Goal: Task Accomplishment & Management: Use online tool/utility

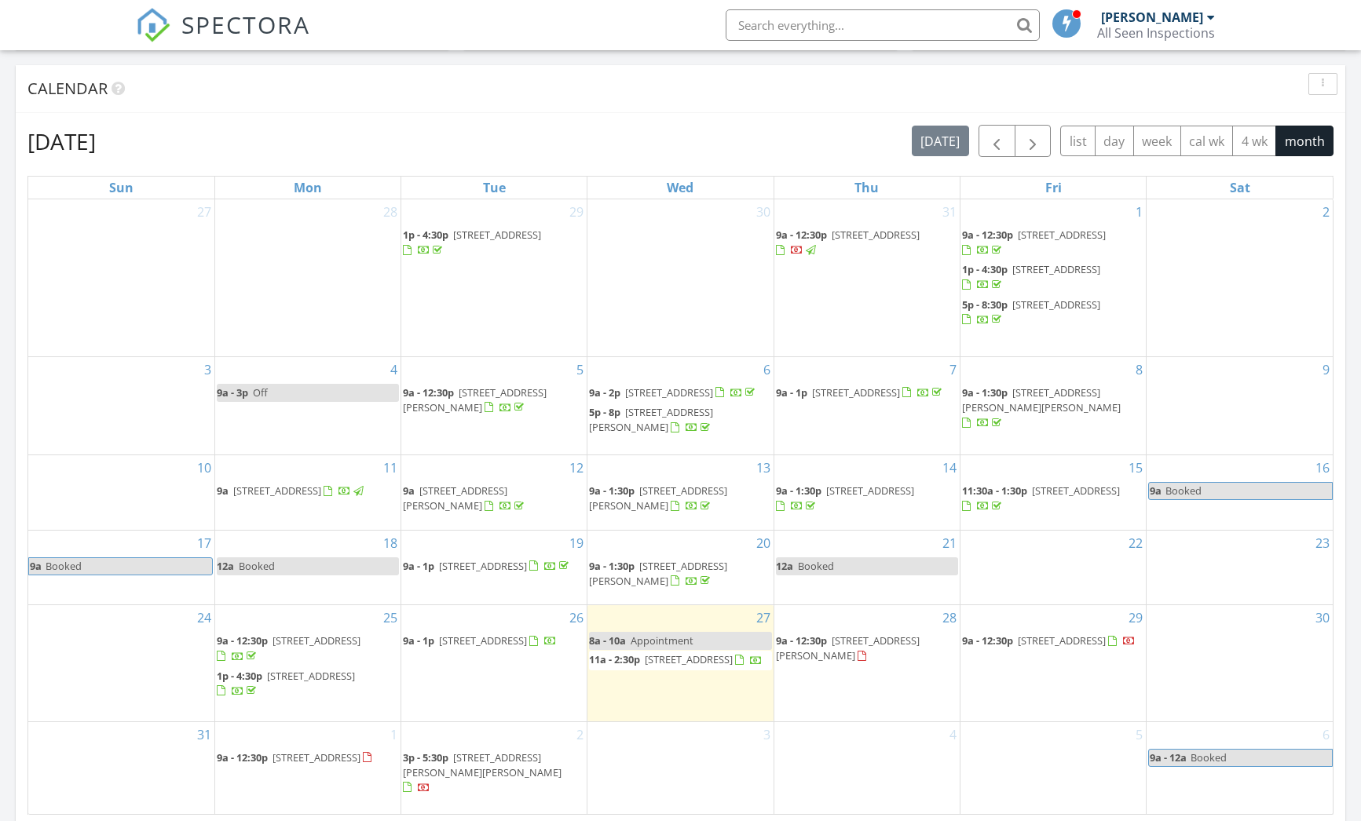
scroll to position [664, 0]
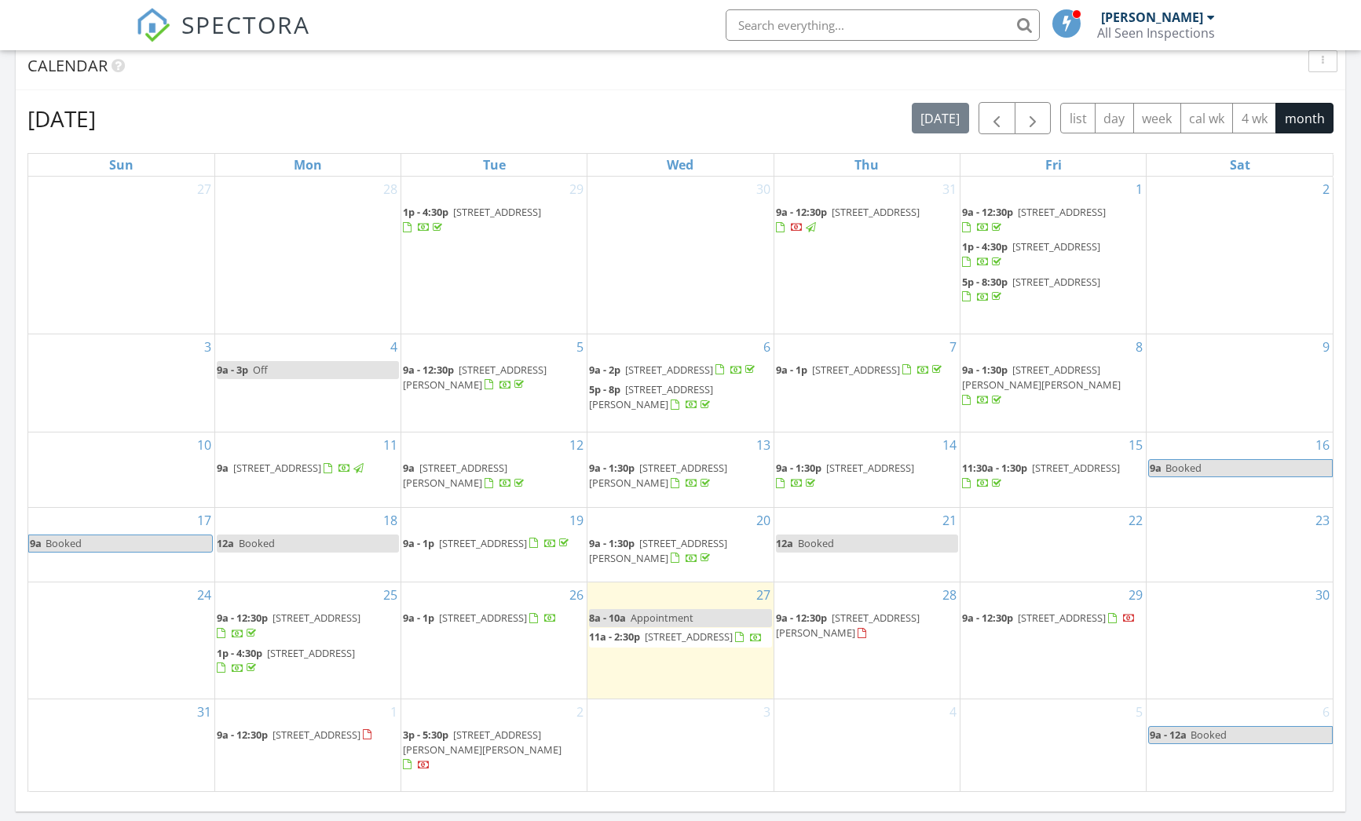
click at [683, 561] on span "5804 Desert Mirage Dr, Sparks 89436" at bounding box center [658, 550] width 138 height 29
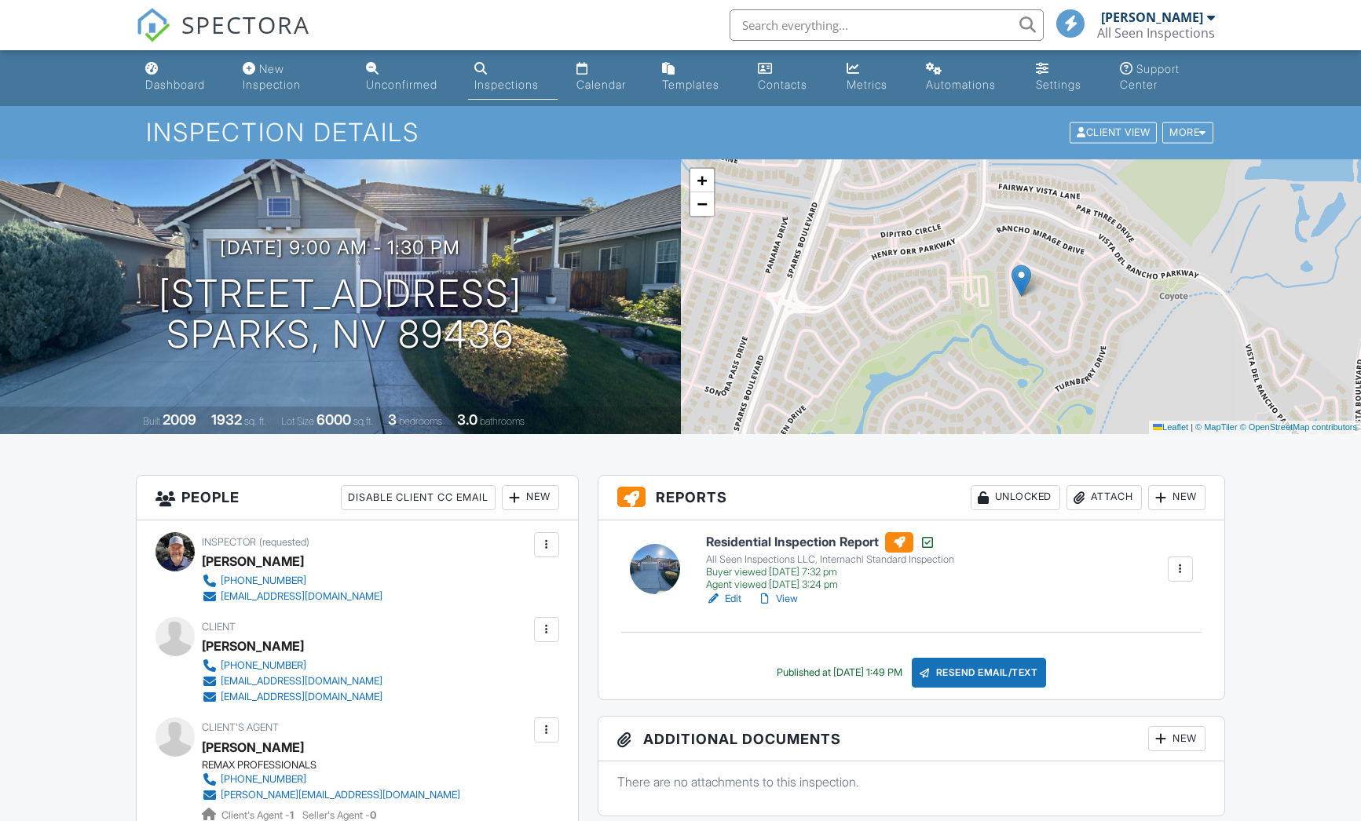
scroll to position [126, 0]
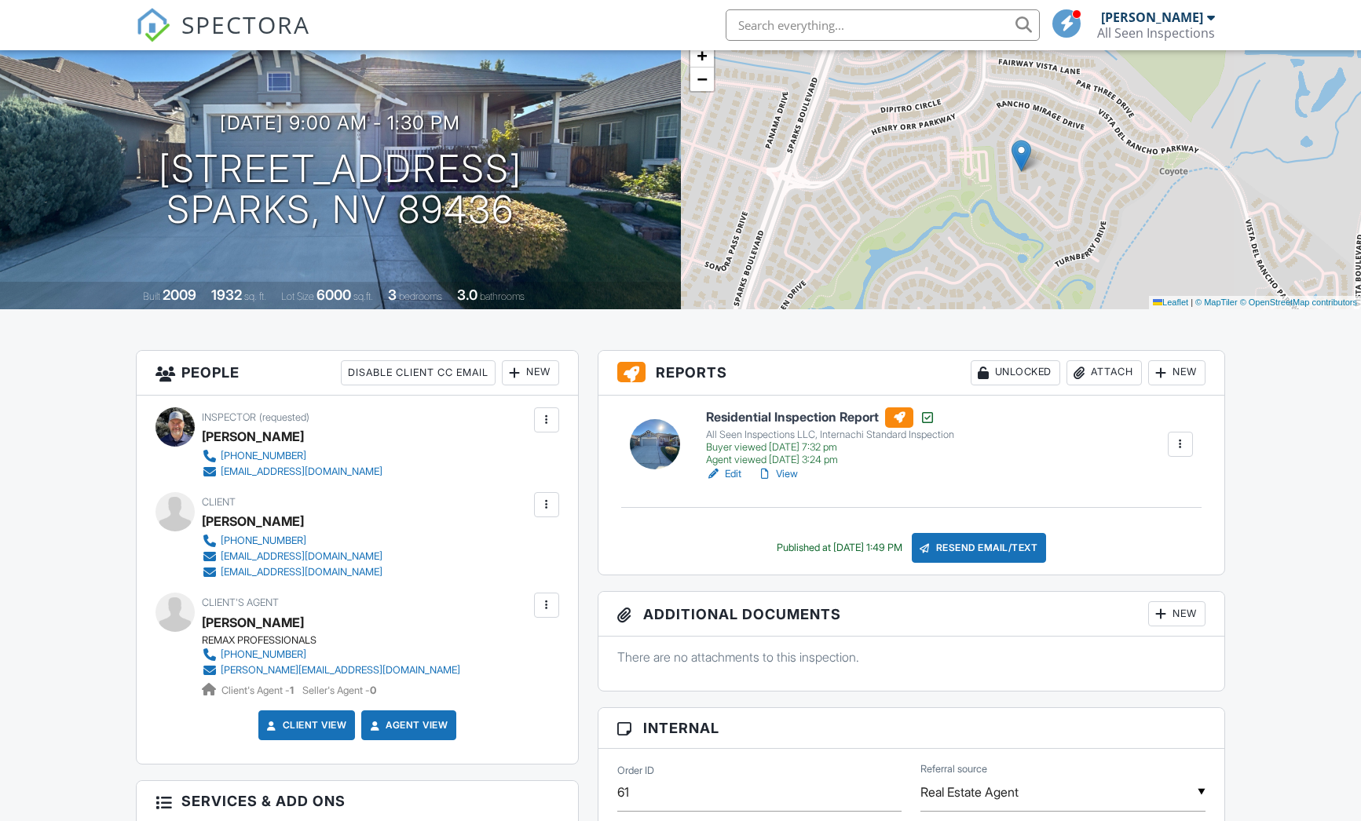
click at [1186, 449] on div at bounding box center [1180, 445] width 16 height 16
click at [1165, 365] on div at bounding box center [1161, 373] width 16 height 16
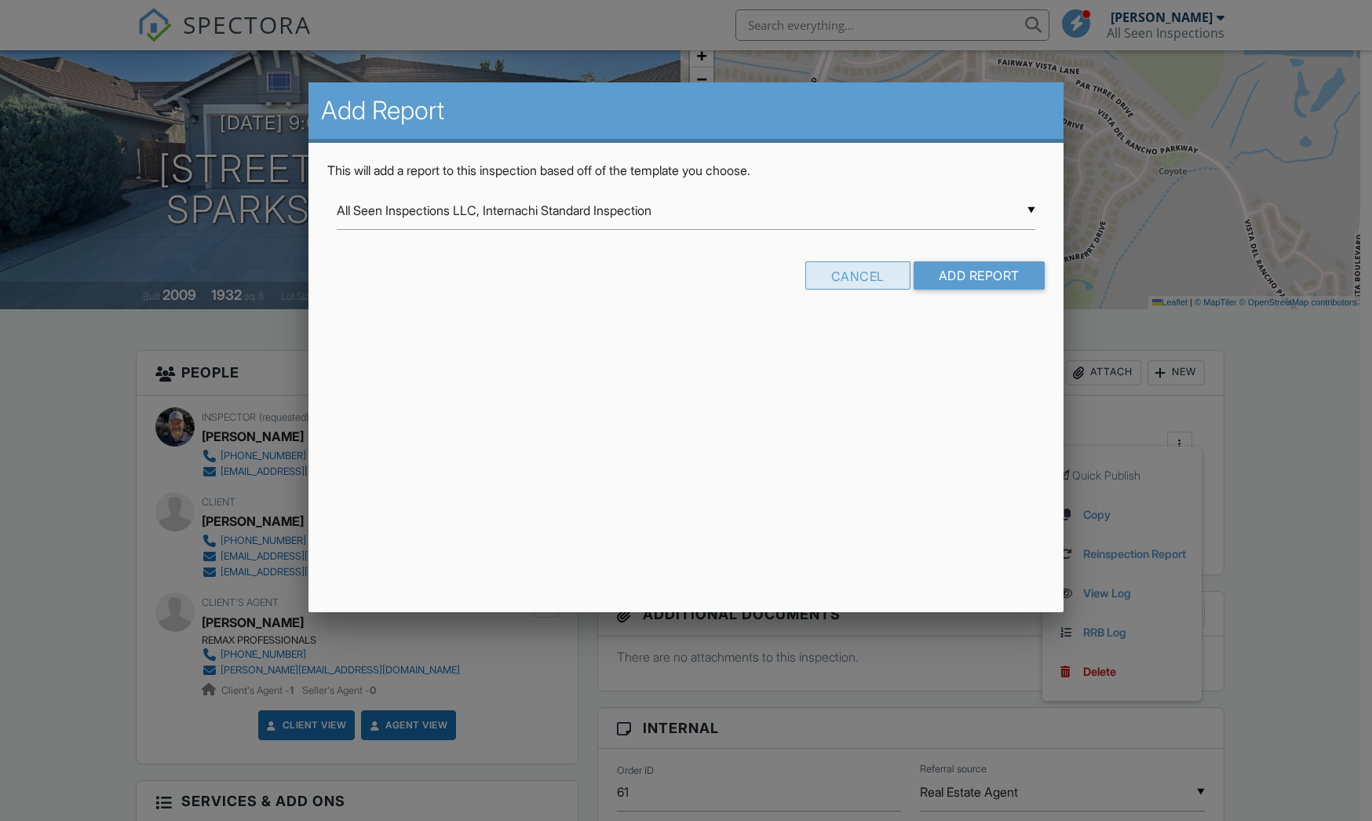
click at [825, 269] on div "Cancel" at bounding box center [858, 275] width 105 height 28
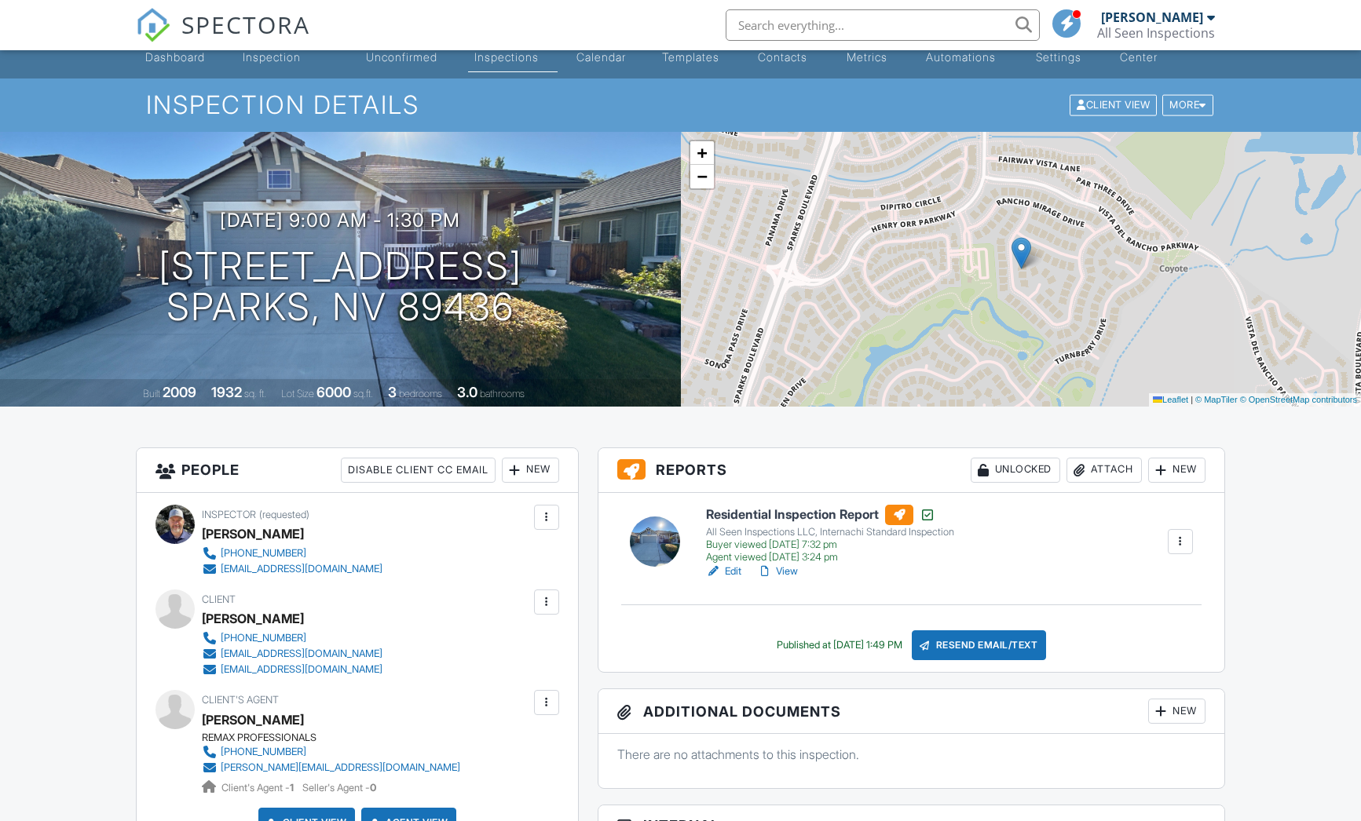
scroll to position [0, 0]
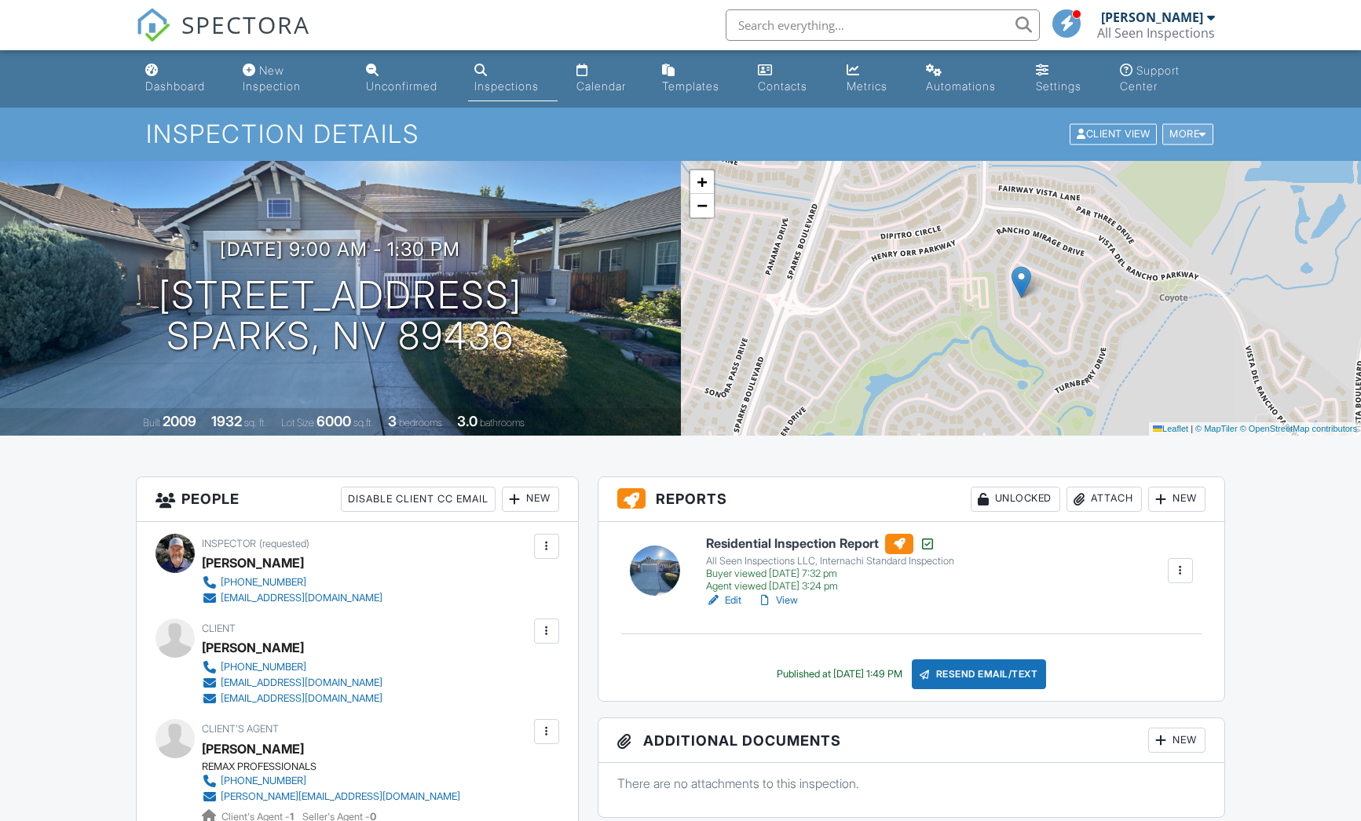
click at [1179, 128] on div "More" at bounding box center [1187, 134] width 51 height 21
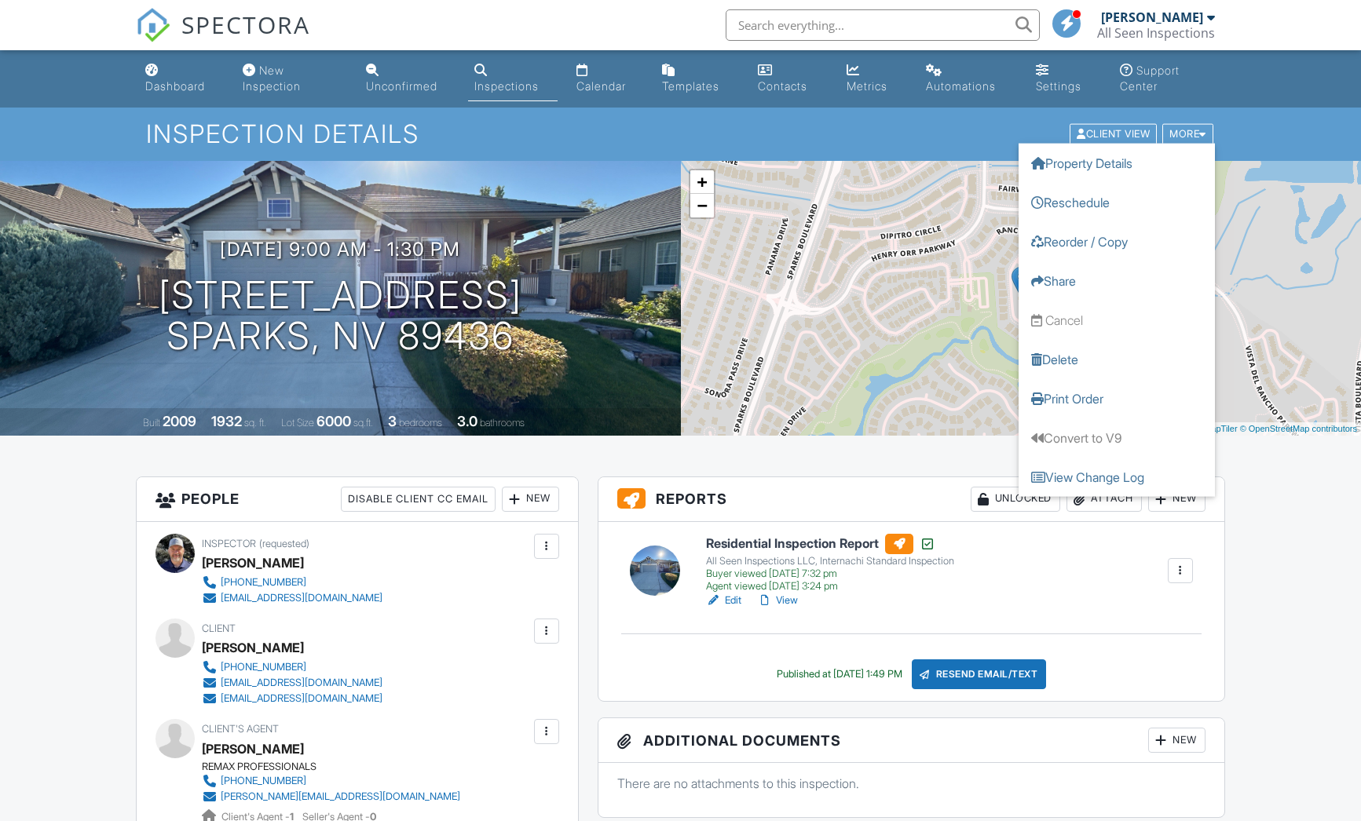
click at [1074, 570] on div "Residential Inspection Report All Seen Inspections LLC, Internachi Standard Ins…" at bounding box center [949, 571] width 506 height 75
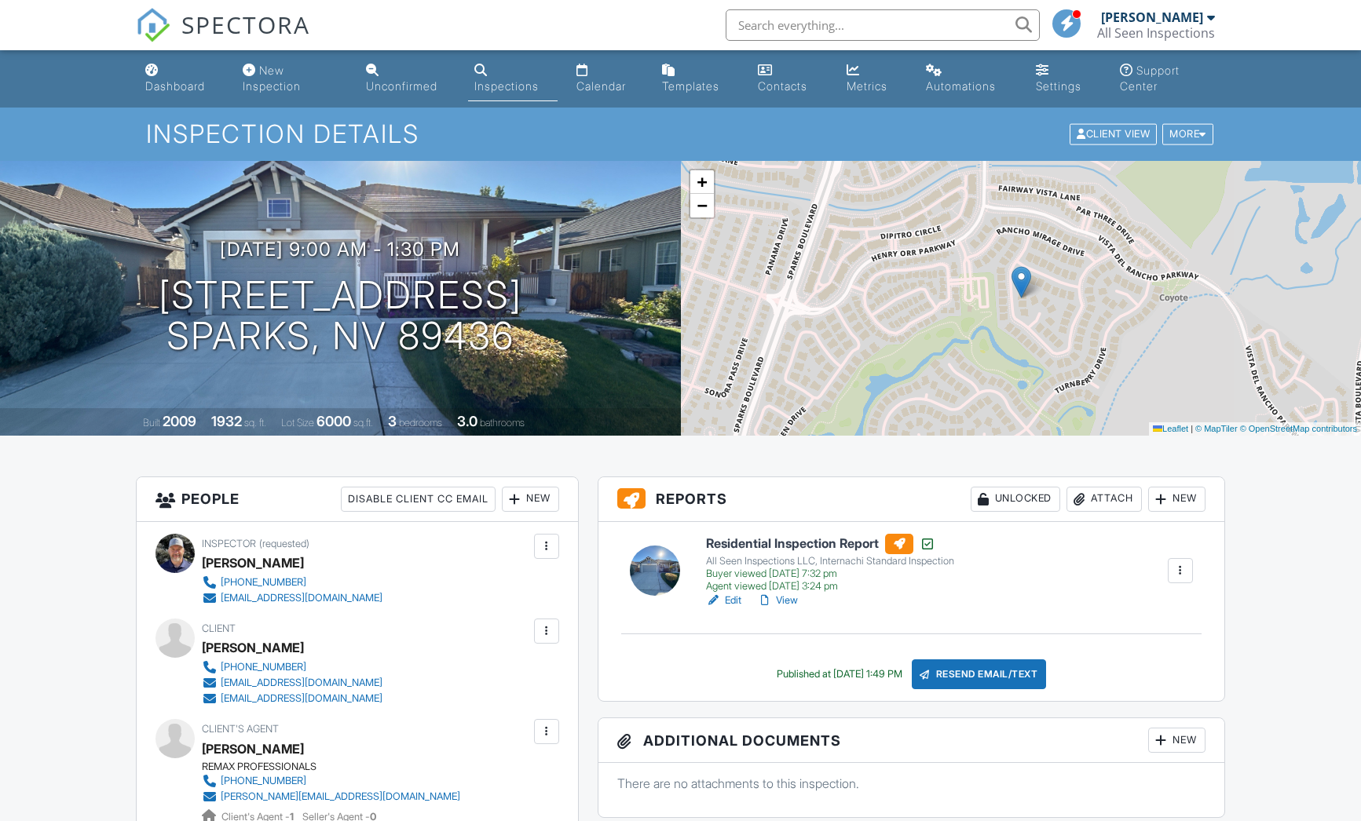
click at [784, 602] on link "View" at bounding box center [777, 601] width 41 height 16
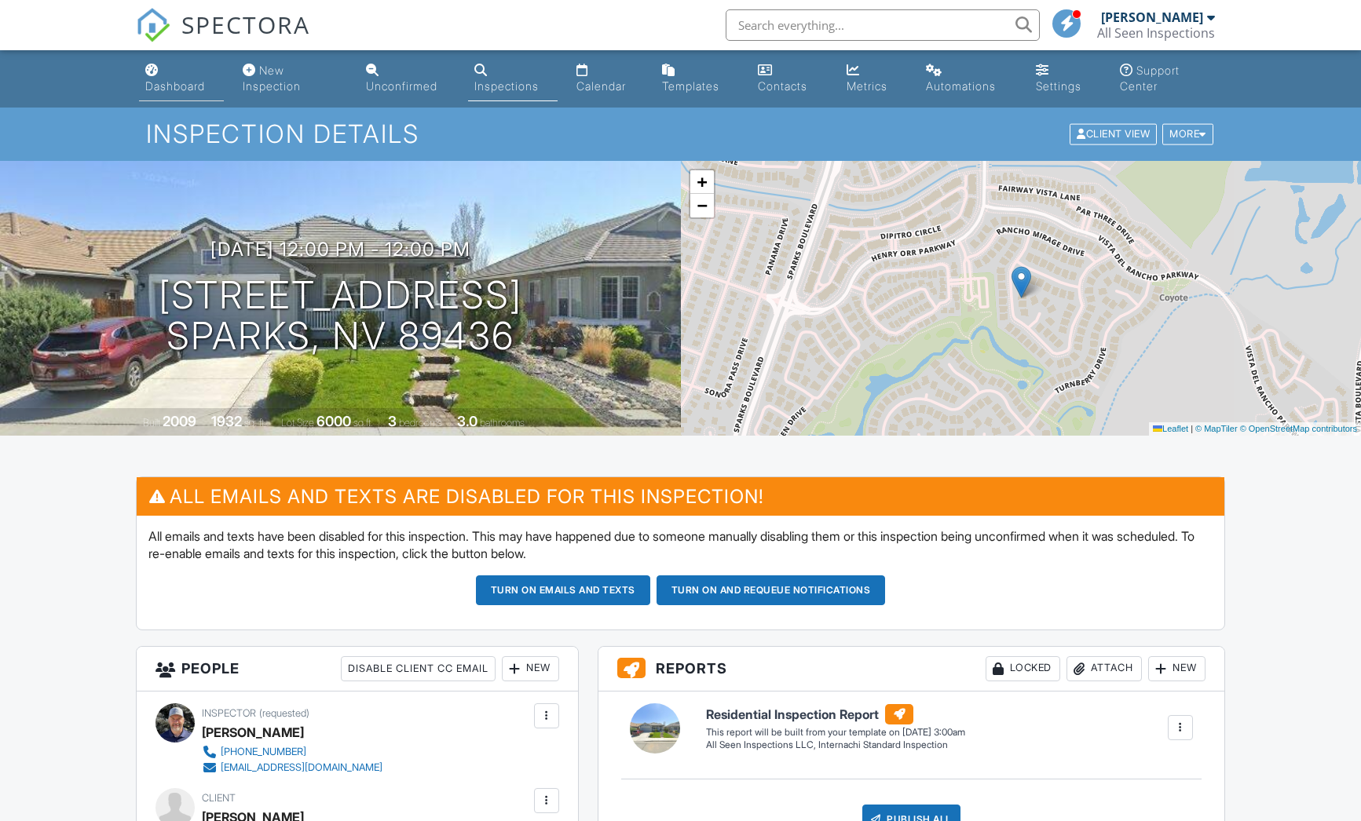
click at [171, 87] on div "Dashboard" at bounding box center [175, 85] width 60 height 13
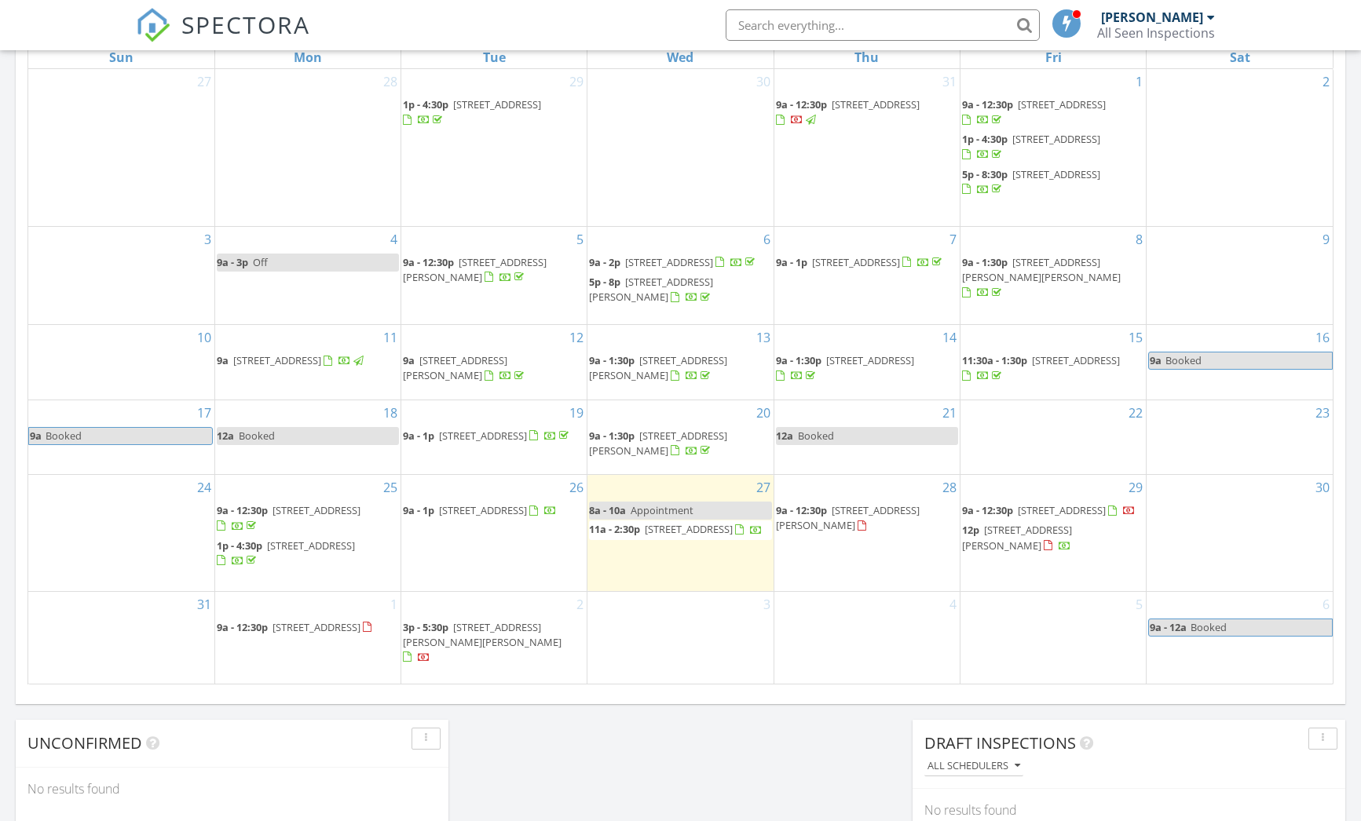
scroll to position [872, 0]
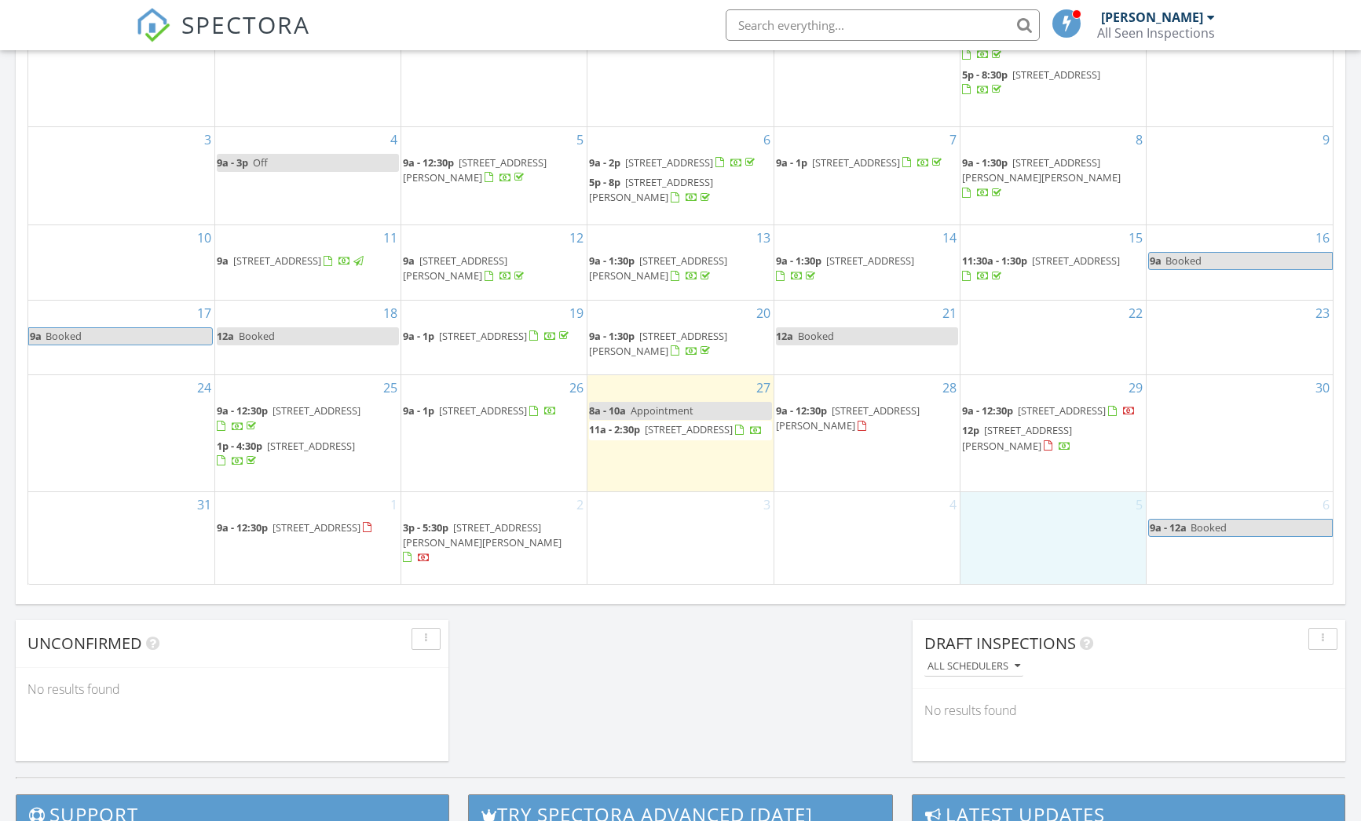
click at [1060, 549] on div "5" at bounding box center [1052, 538] width 185 height 92
click at [832, 543] on div "4" at bounding box center [866, 538] width 185 height 92
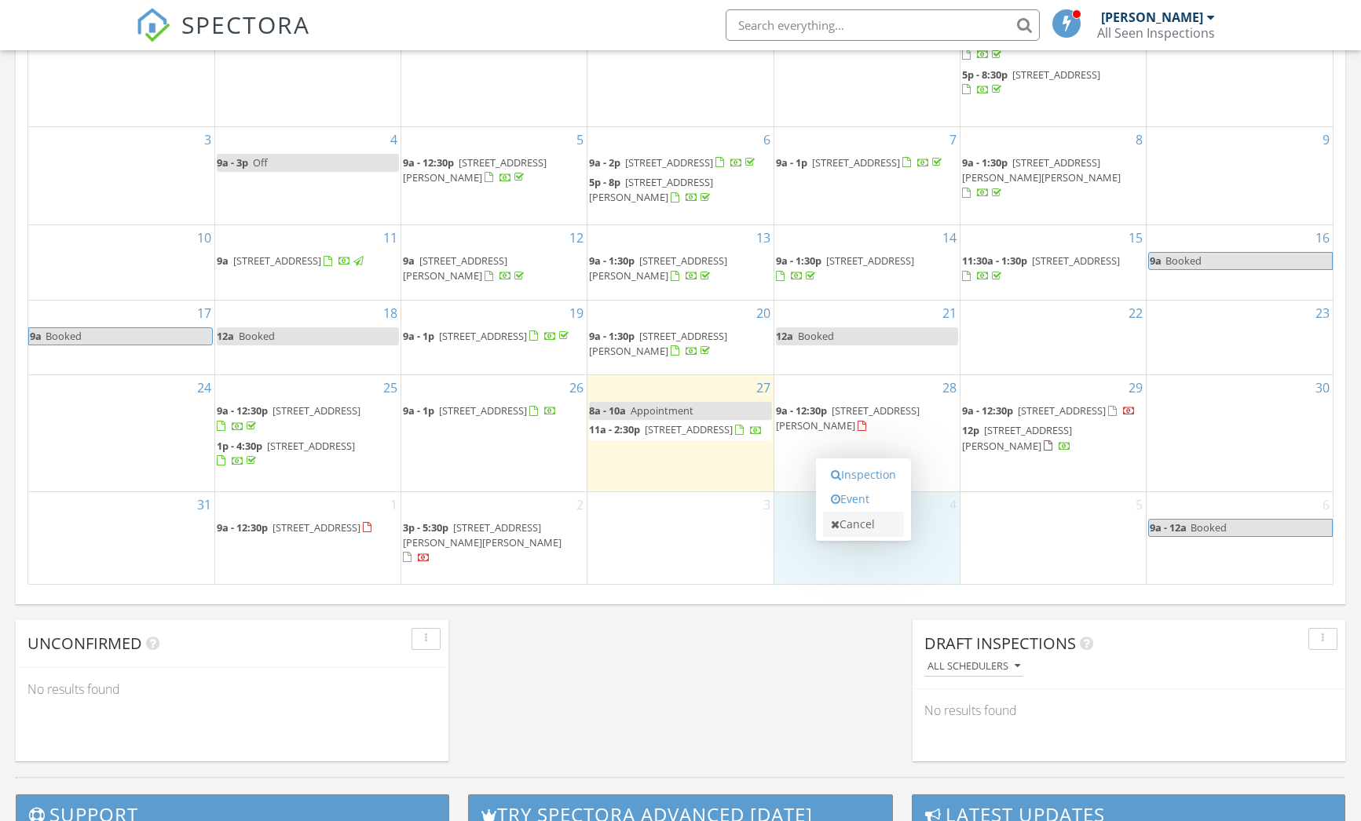
click at [850, 535] on link "Cancel" at bounding box center [863, 524] width 81 height 25
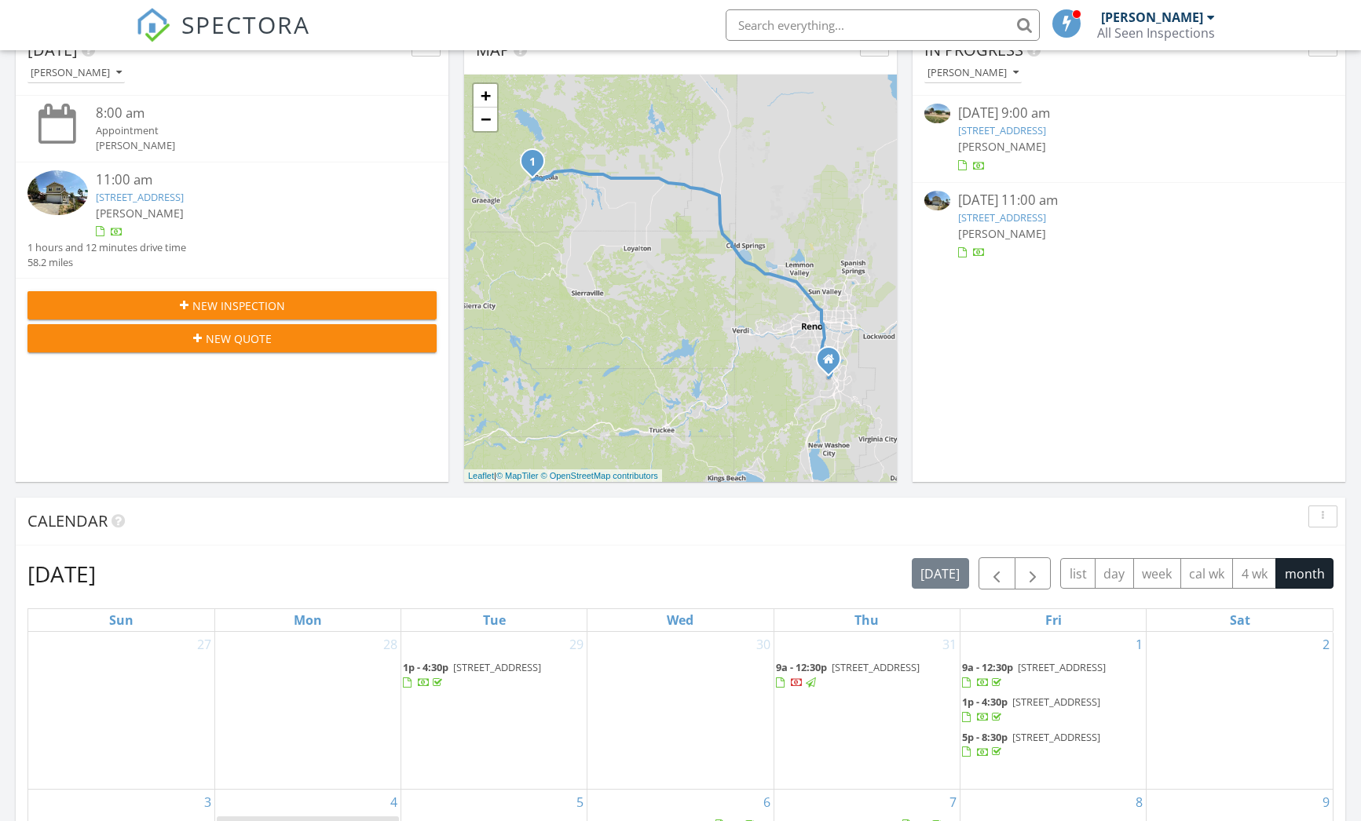
scroll to position [0, 0]
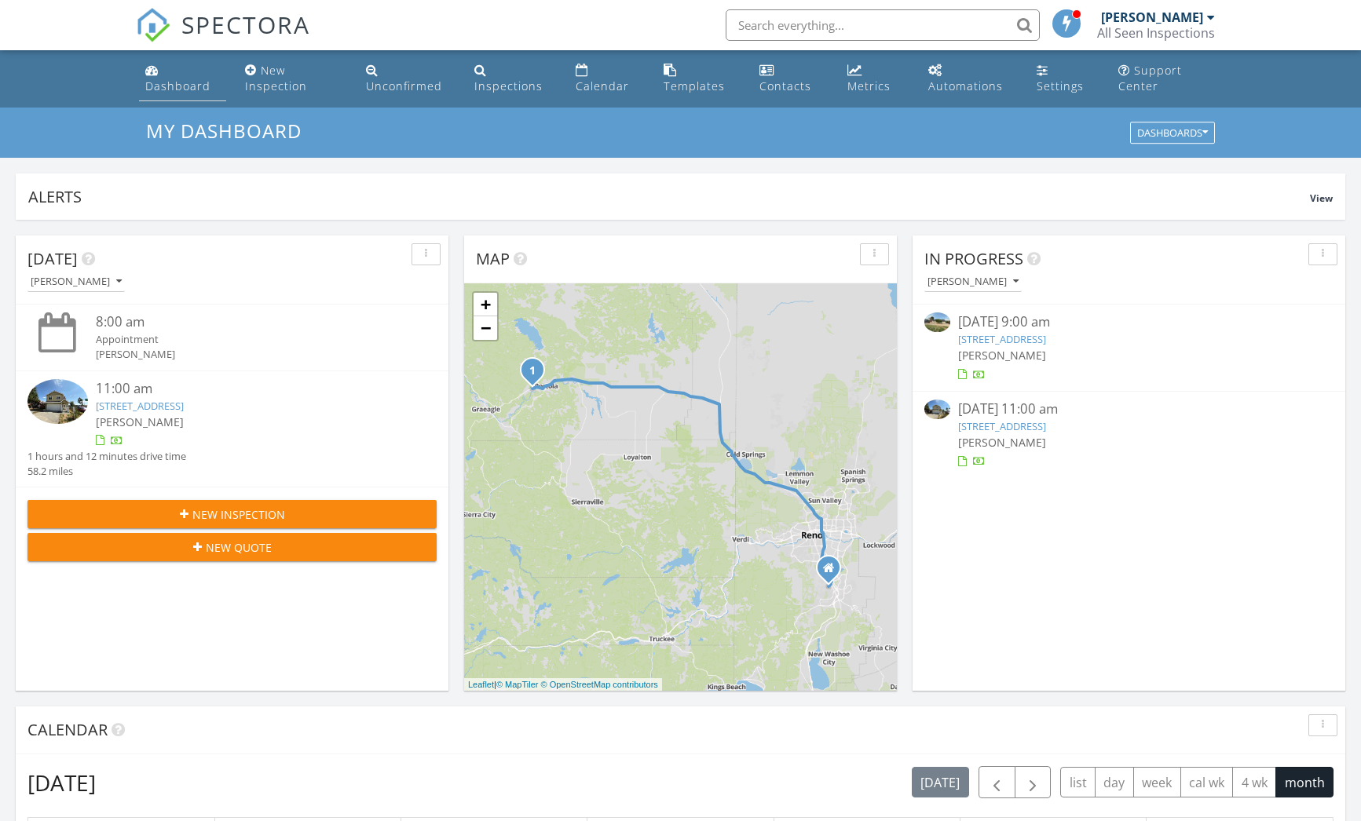
click at [167, 72] on link "Dashboard" at bounding box center [182, 79] width 86 height 45
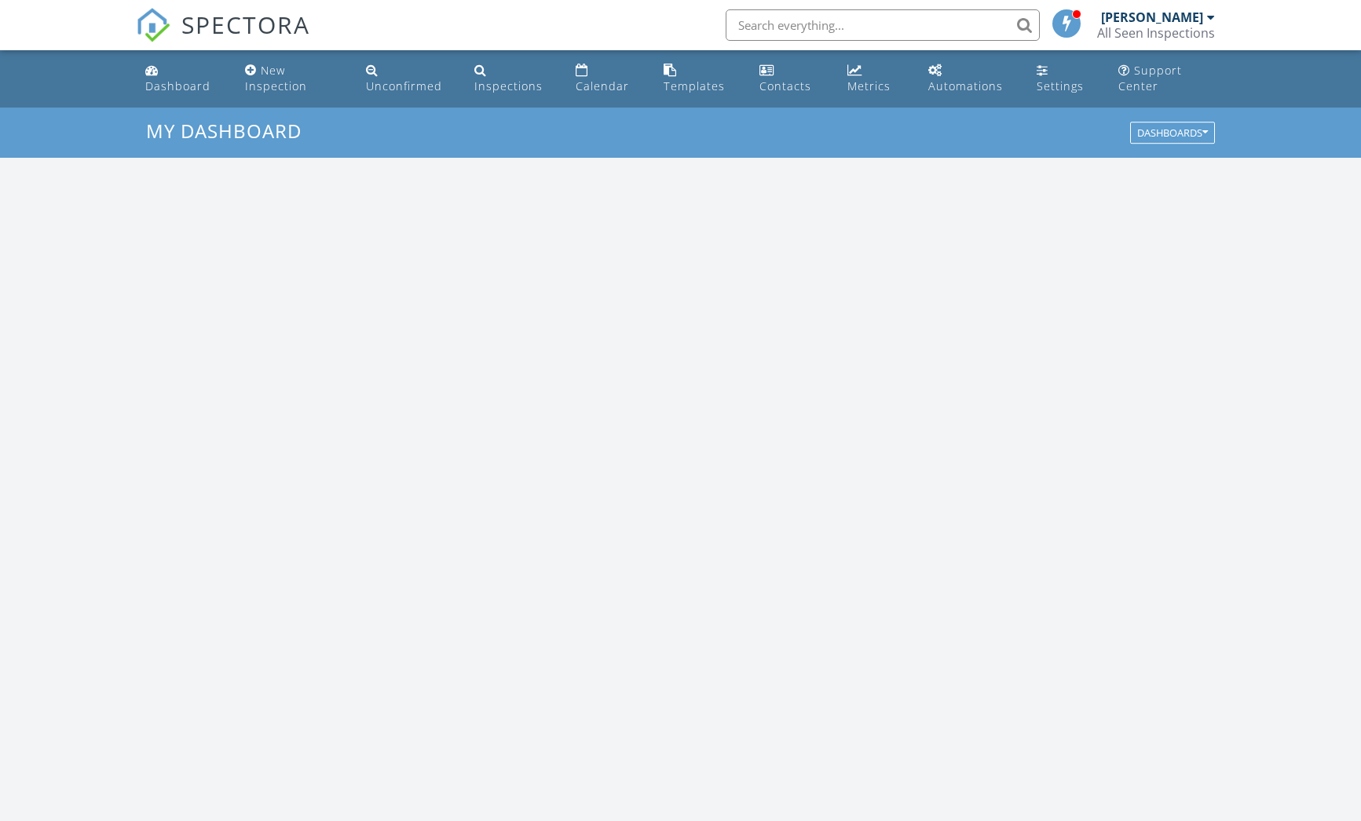
scroll to position [1453, 1385]
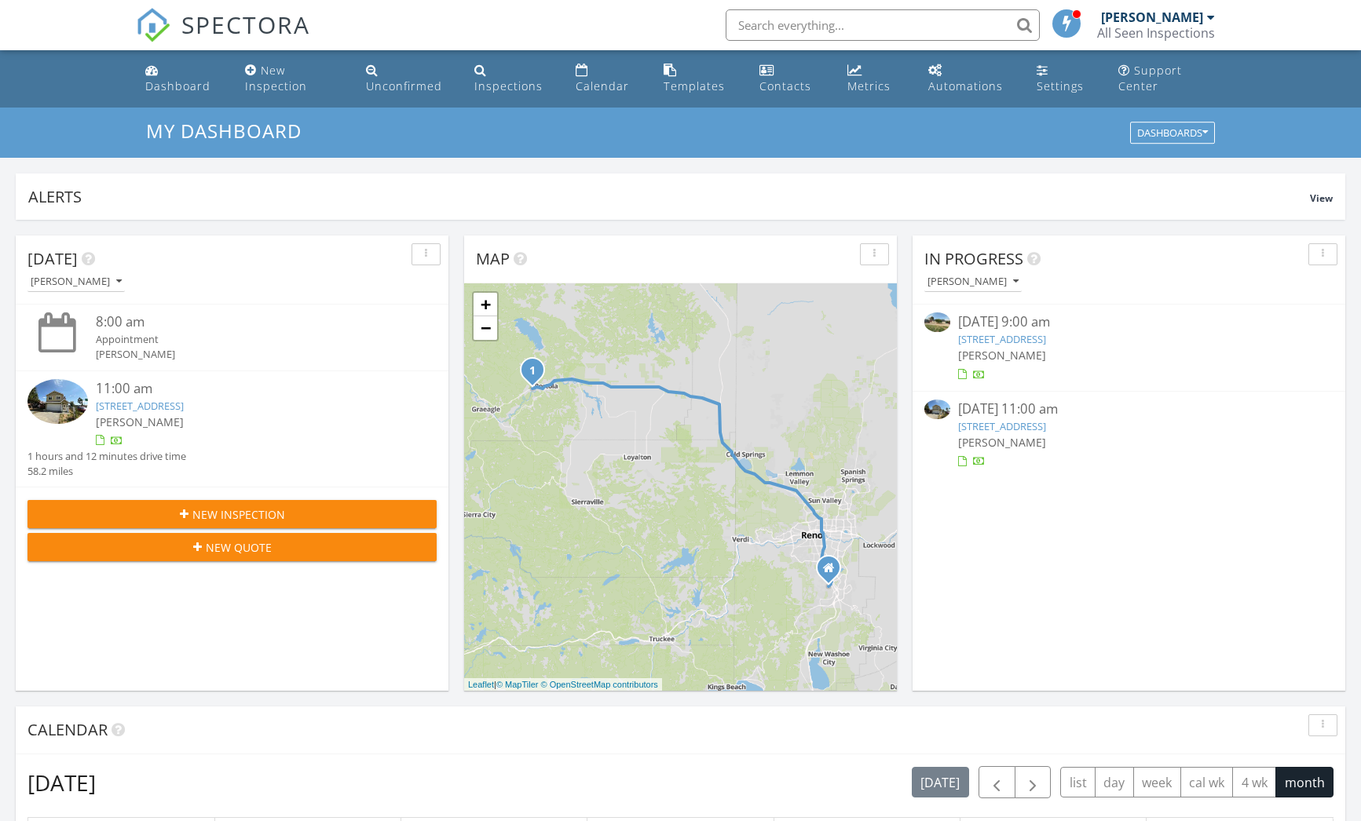
click at [1000, 357] on span "[PERSON_NAME]" at bounding box center [1002, 355] width 88 height 15
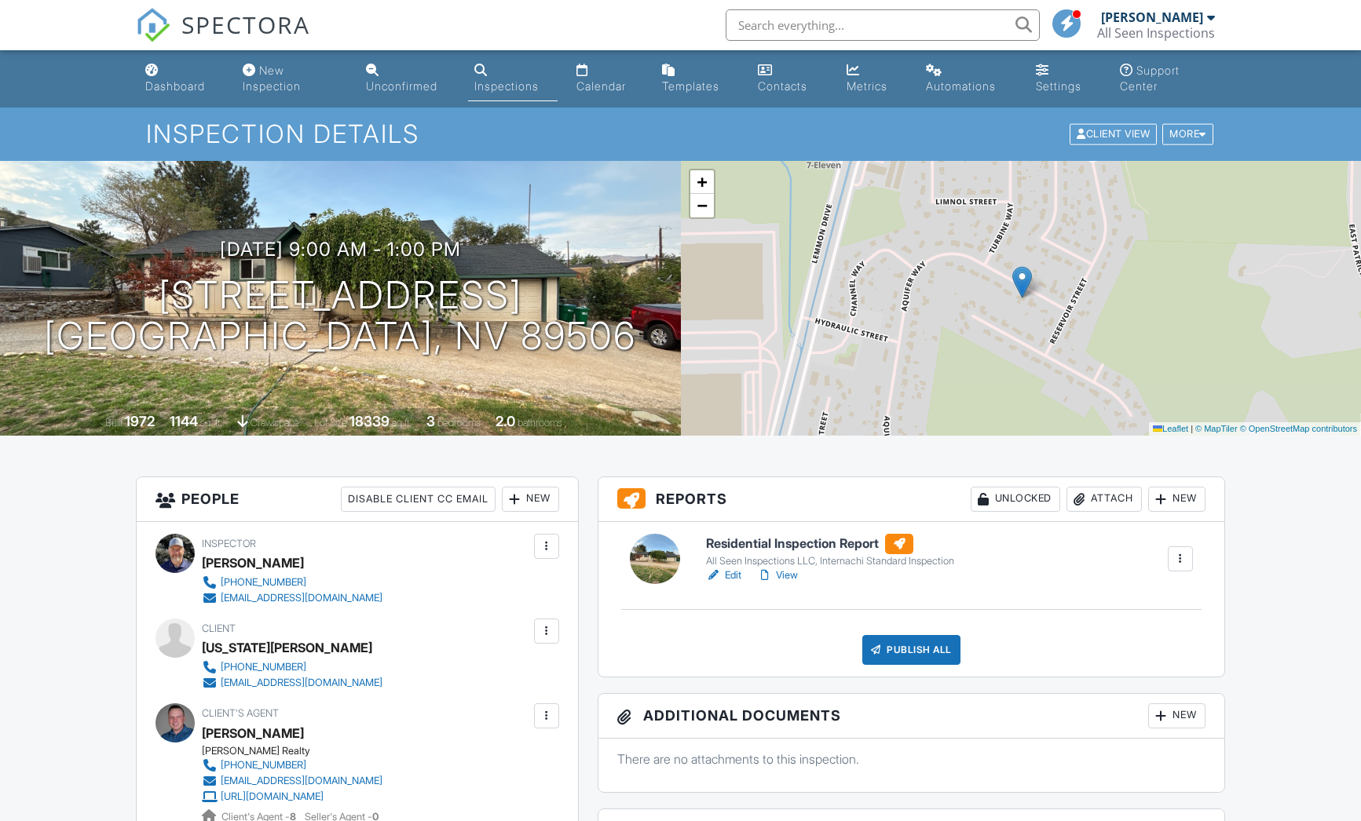
click at [736, 579] on link "Edit" at bounding box center [723, 576] width 35 height 16
